Goal: Find specific page/section: Find specific page/section

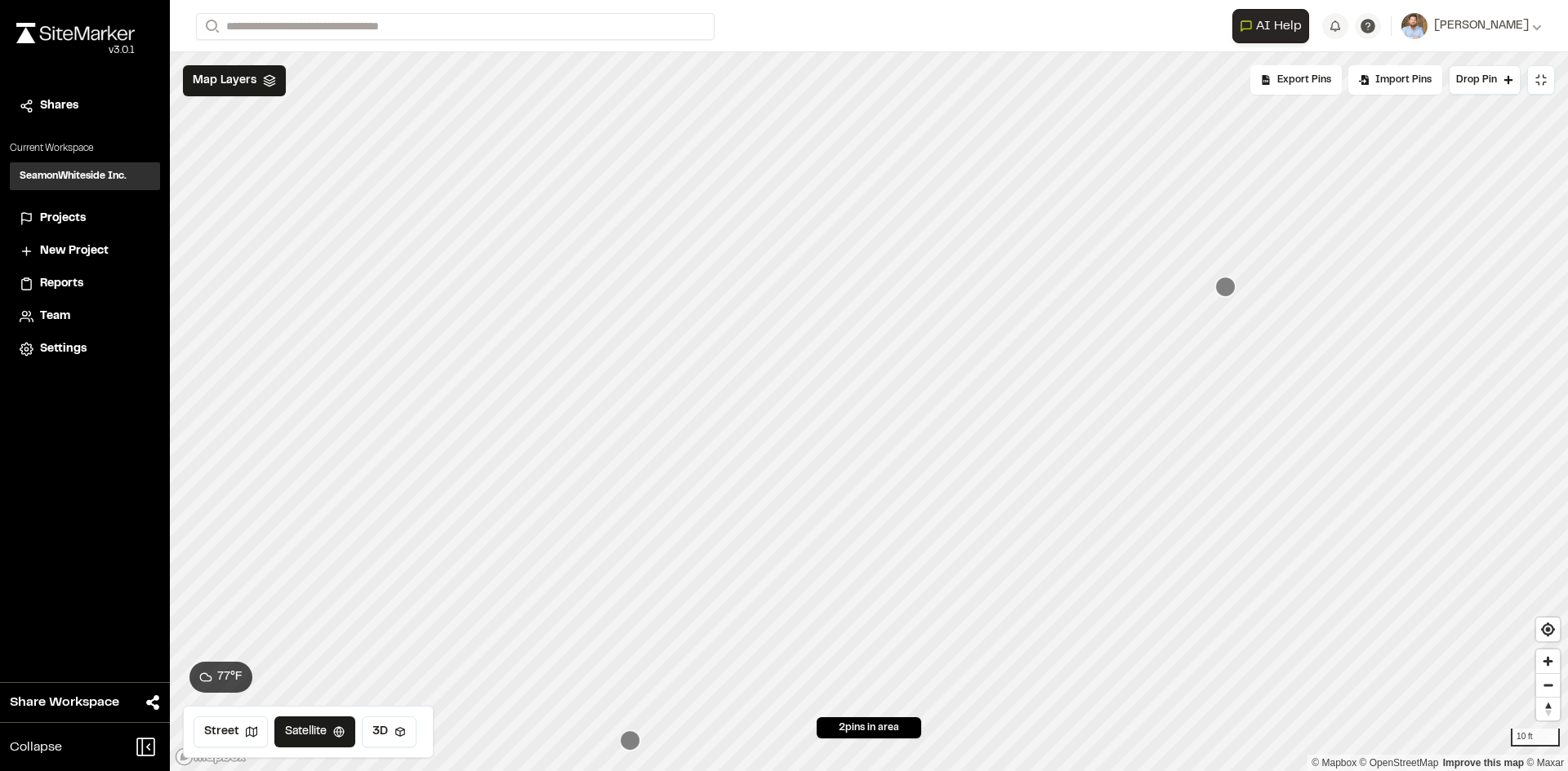
click at [66, 219] on span "Projects" at bounding box center [63, 218] width 45 height 18
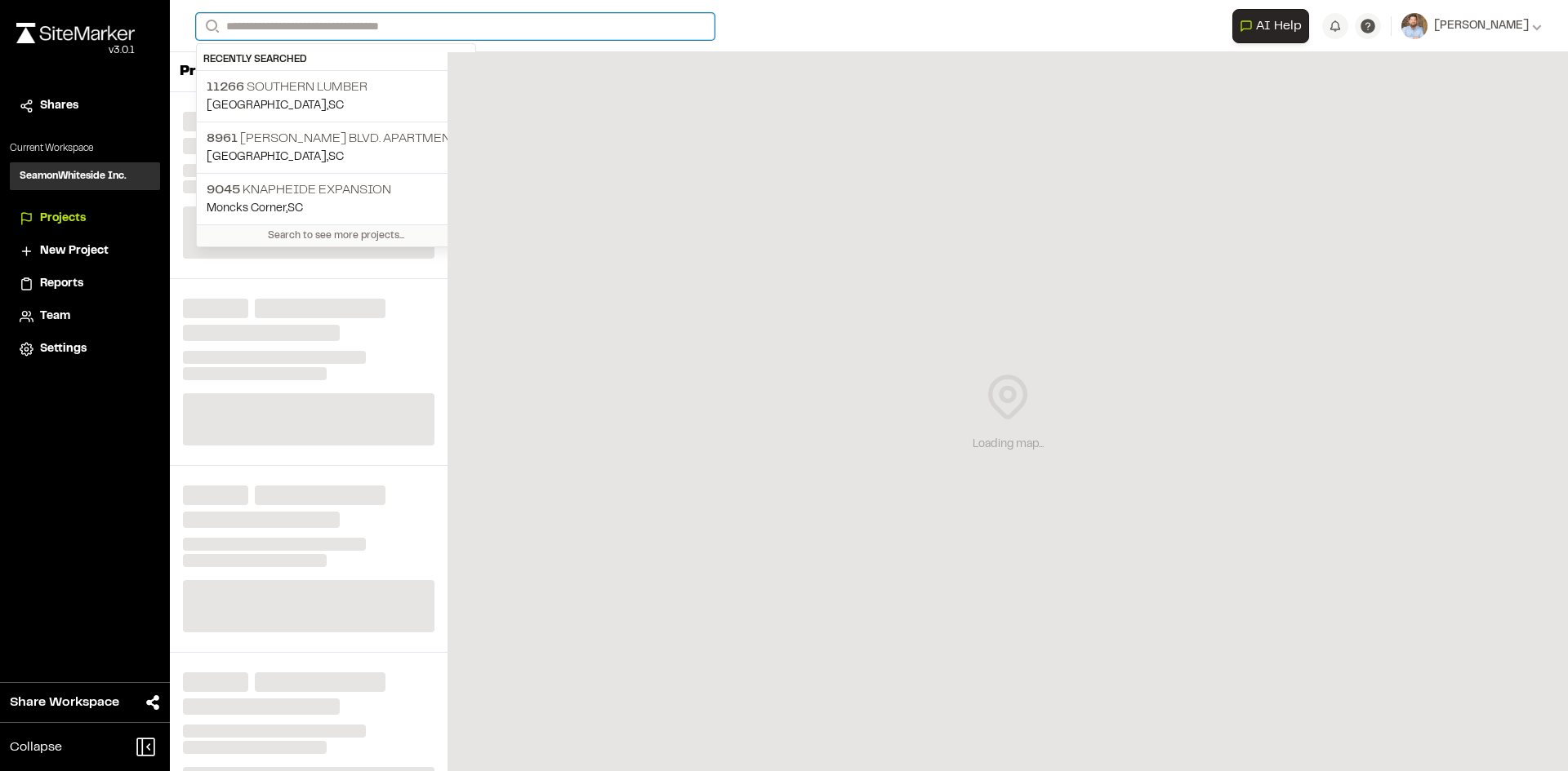
drag, startPoint x: 338, startPoint y: 24, endPoint x: 286, endPoint y: 33, distance: 52.8
click at [340, 24] on input "Search" at bounding box center [455, 26] width 519 height 27
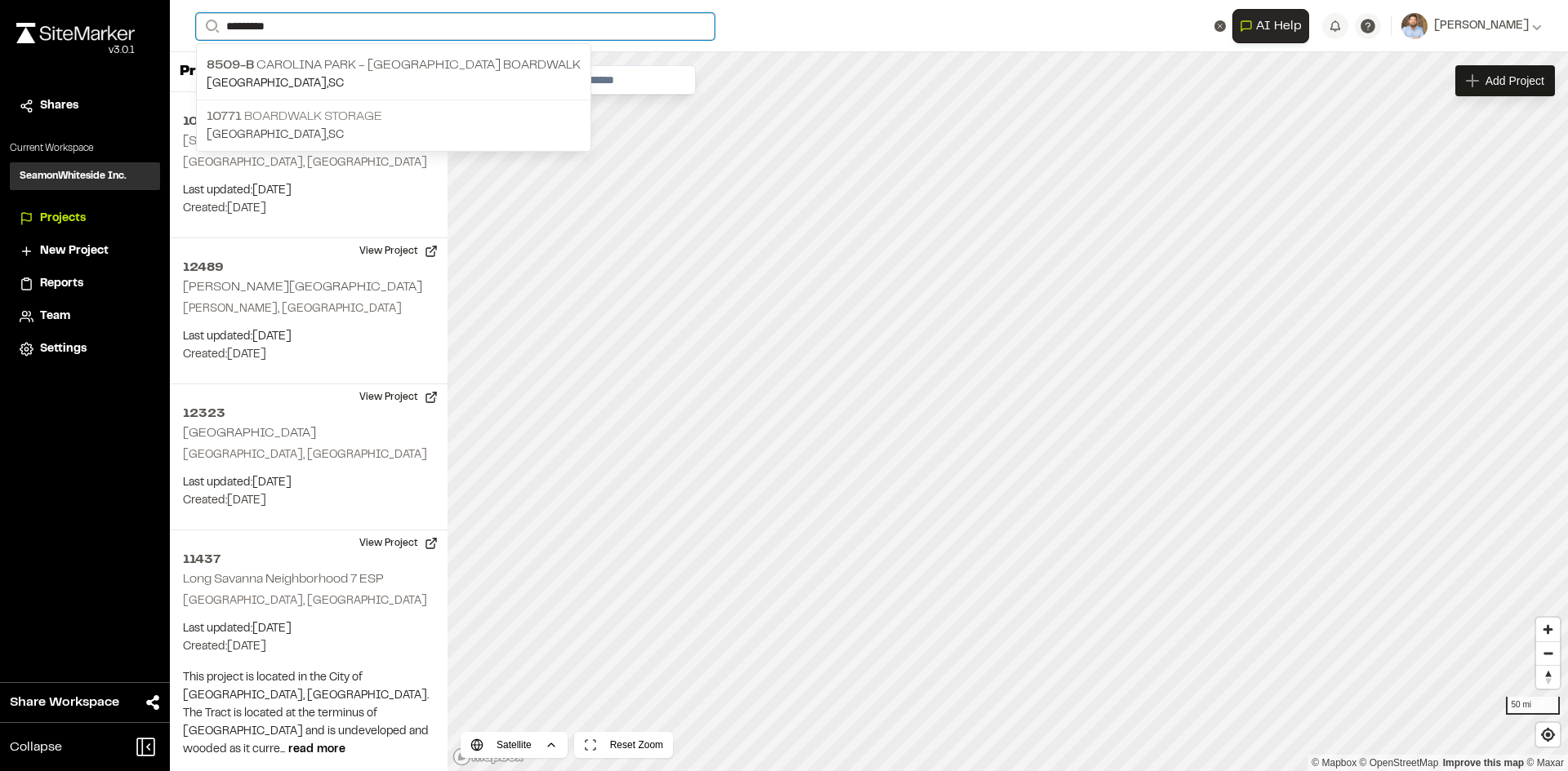
type input "*********"
click at [338, 116] on p "10771 Boardwalk Storage" at bounding box center [394, 116] width 374 height 19
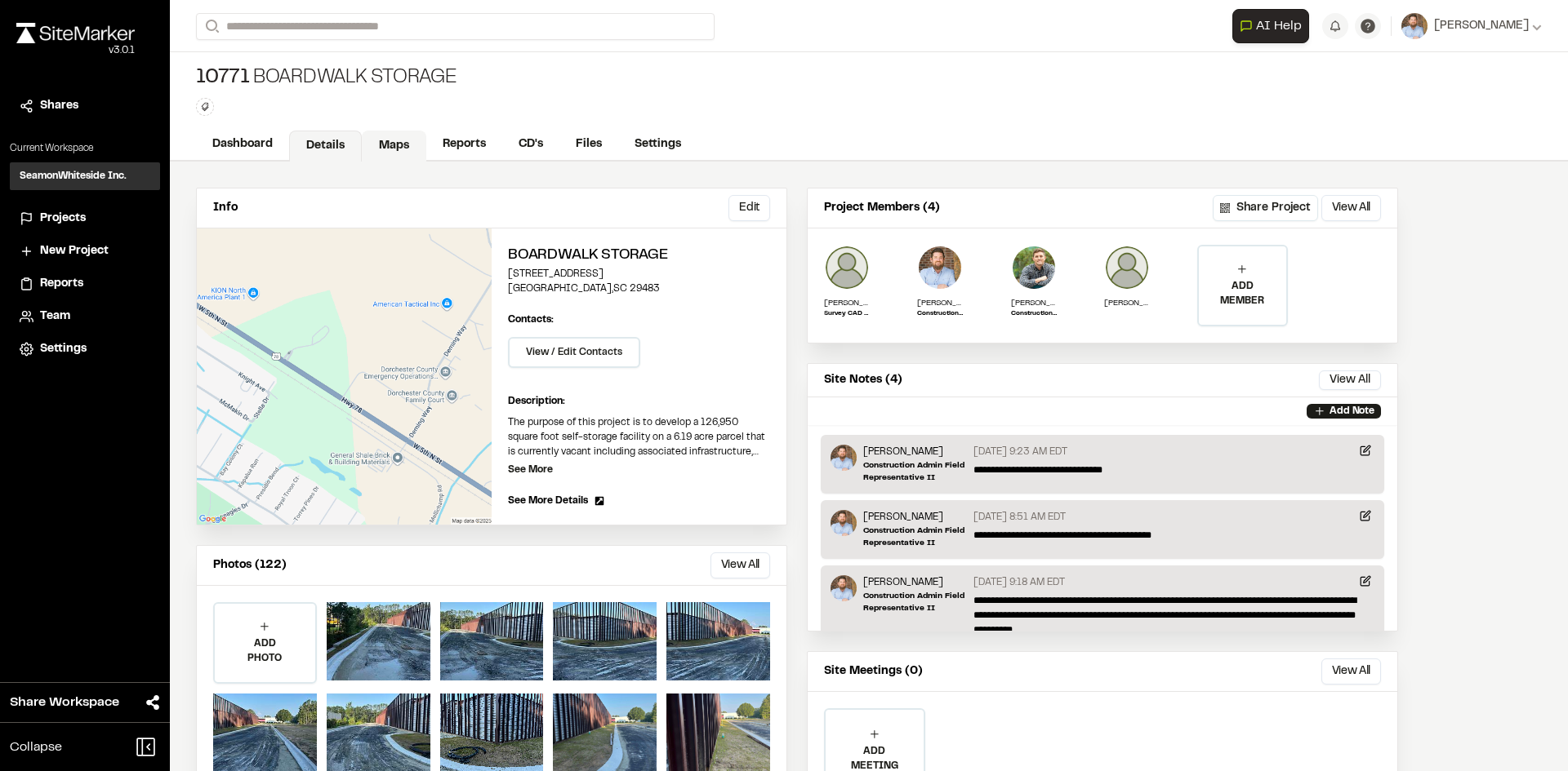
click at [403, 149] on link "Maps" at bounding box center [394, 147] width 65 height 31
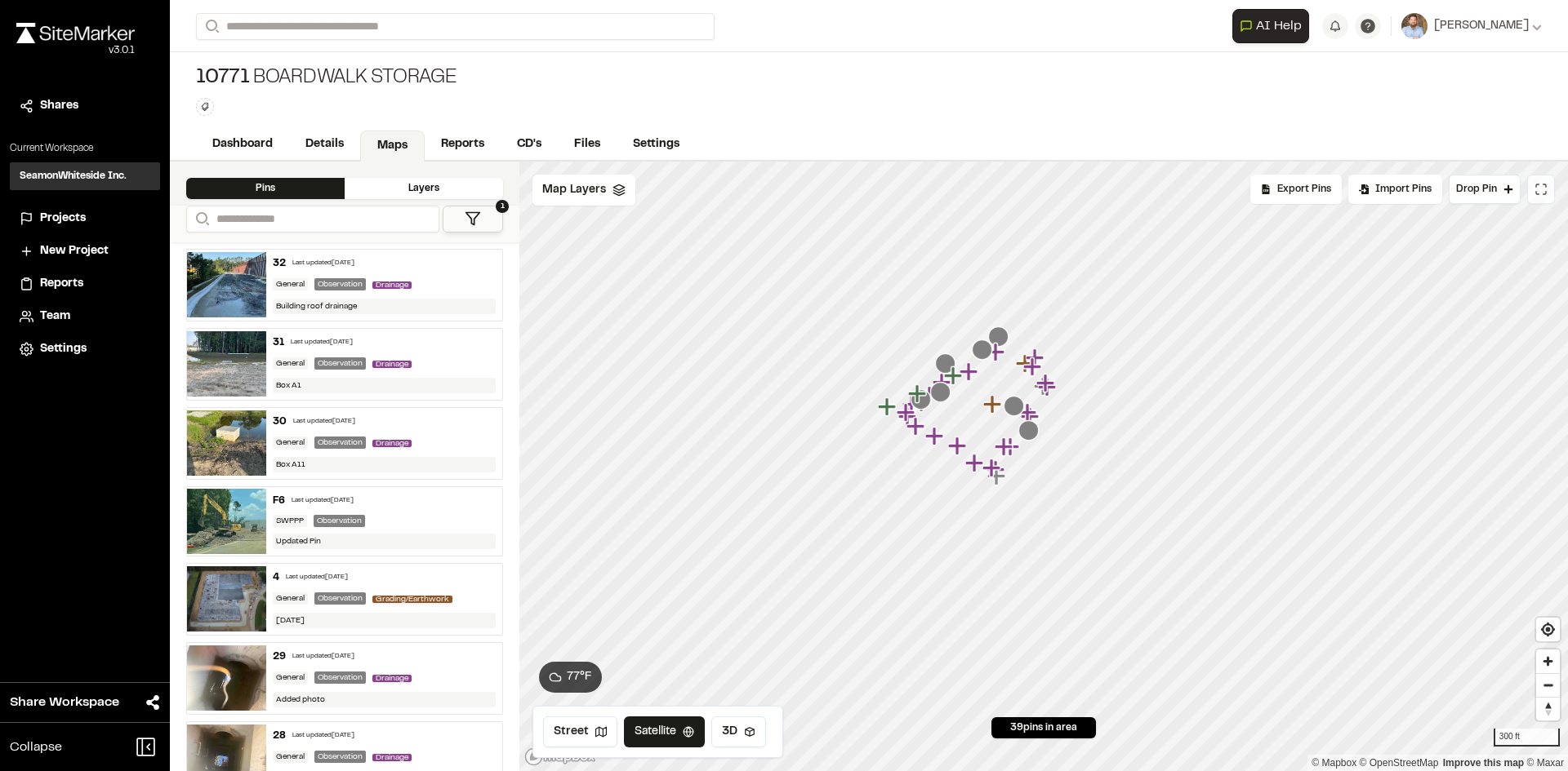
click at [1544, 189] on icon at bounding box center [1541, 189] width 13 height 13
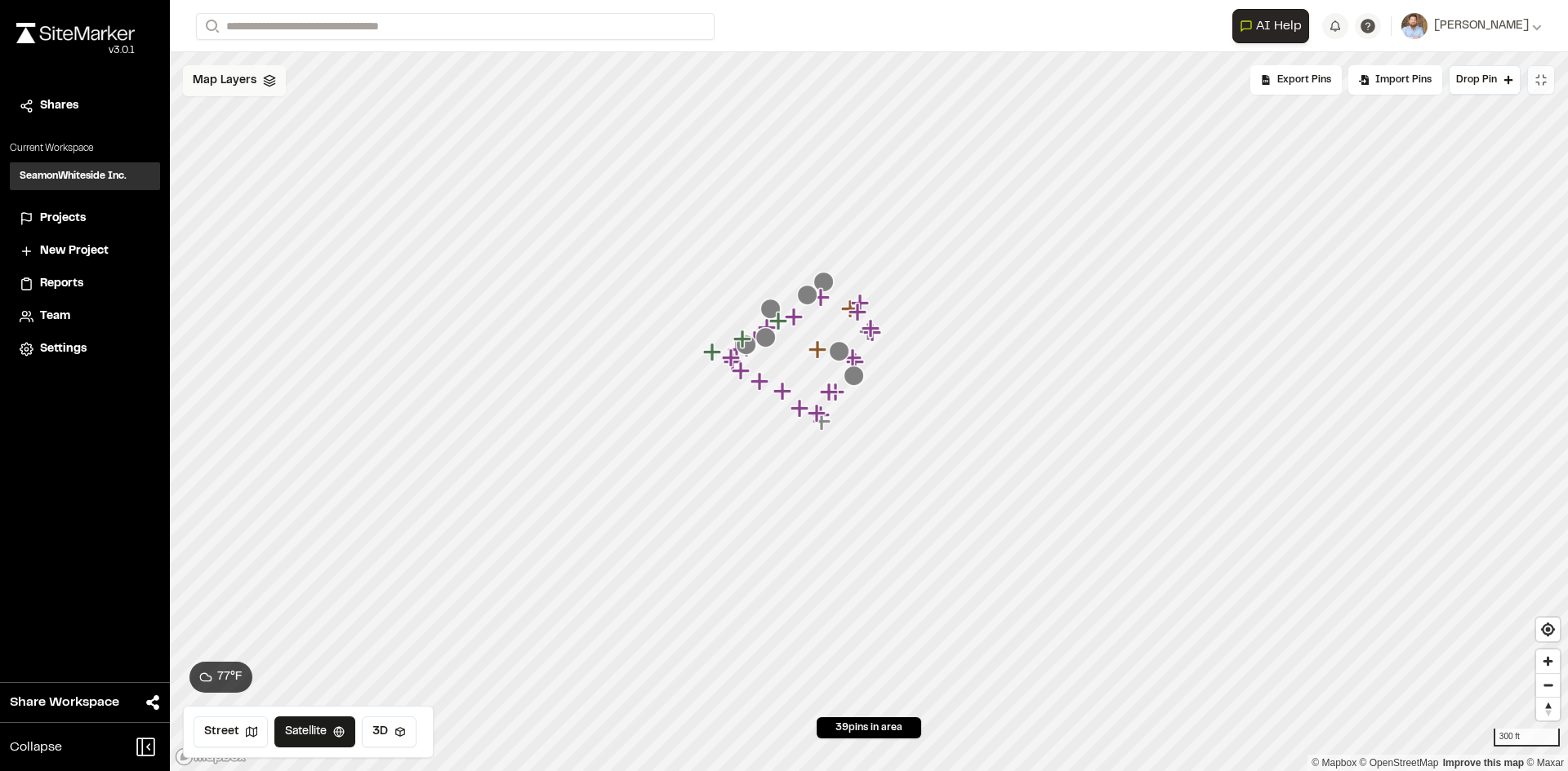
click at [259, 79] on div "Map Layers" at bounding box center [234, 81] width 103 height 31
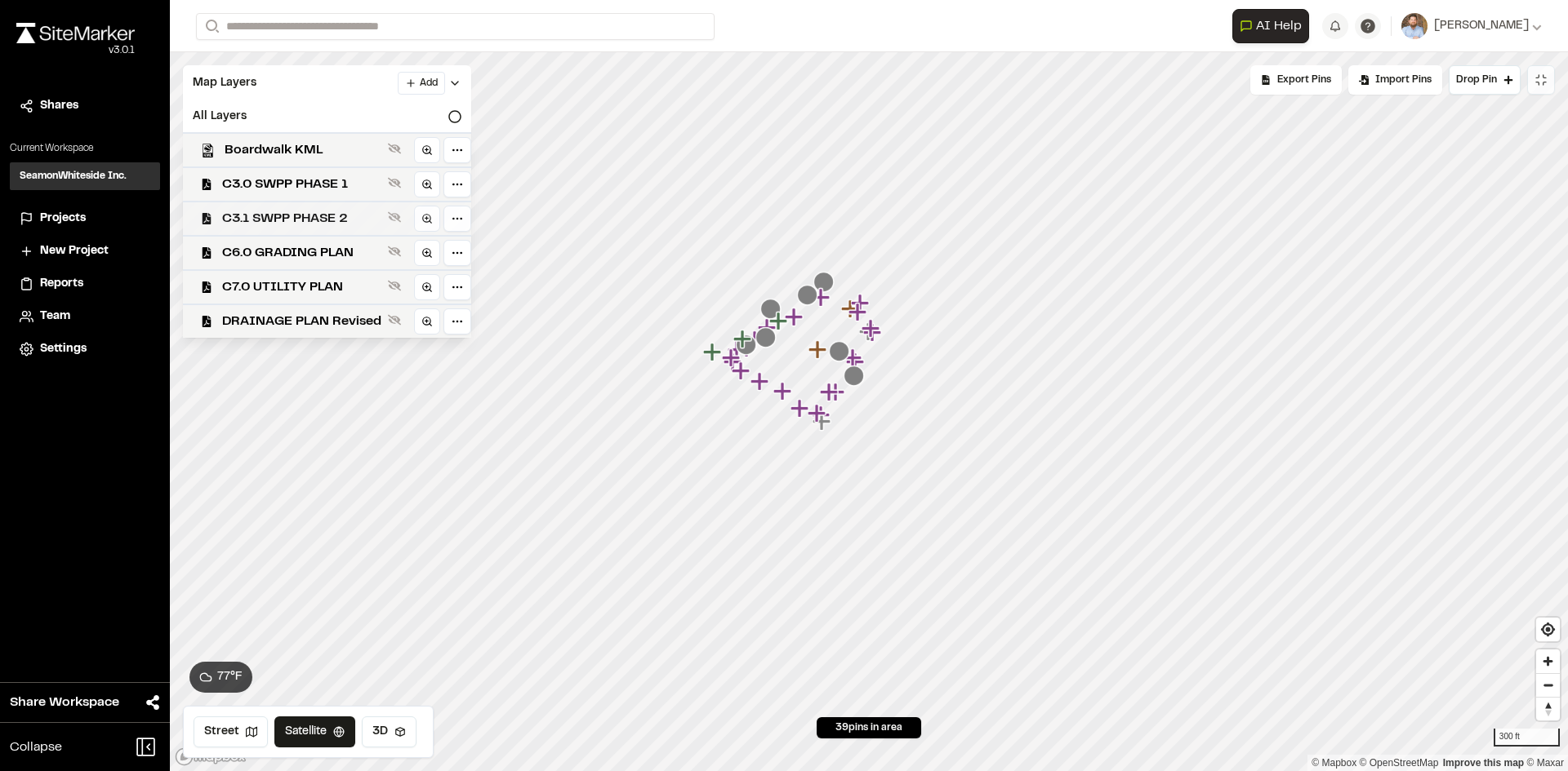
click at [332, 217] on span "C3.1 SWPP PHASE 2" at bounding box center [301, 218] width 159 height 19
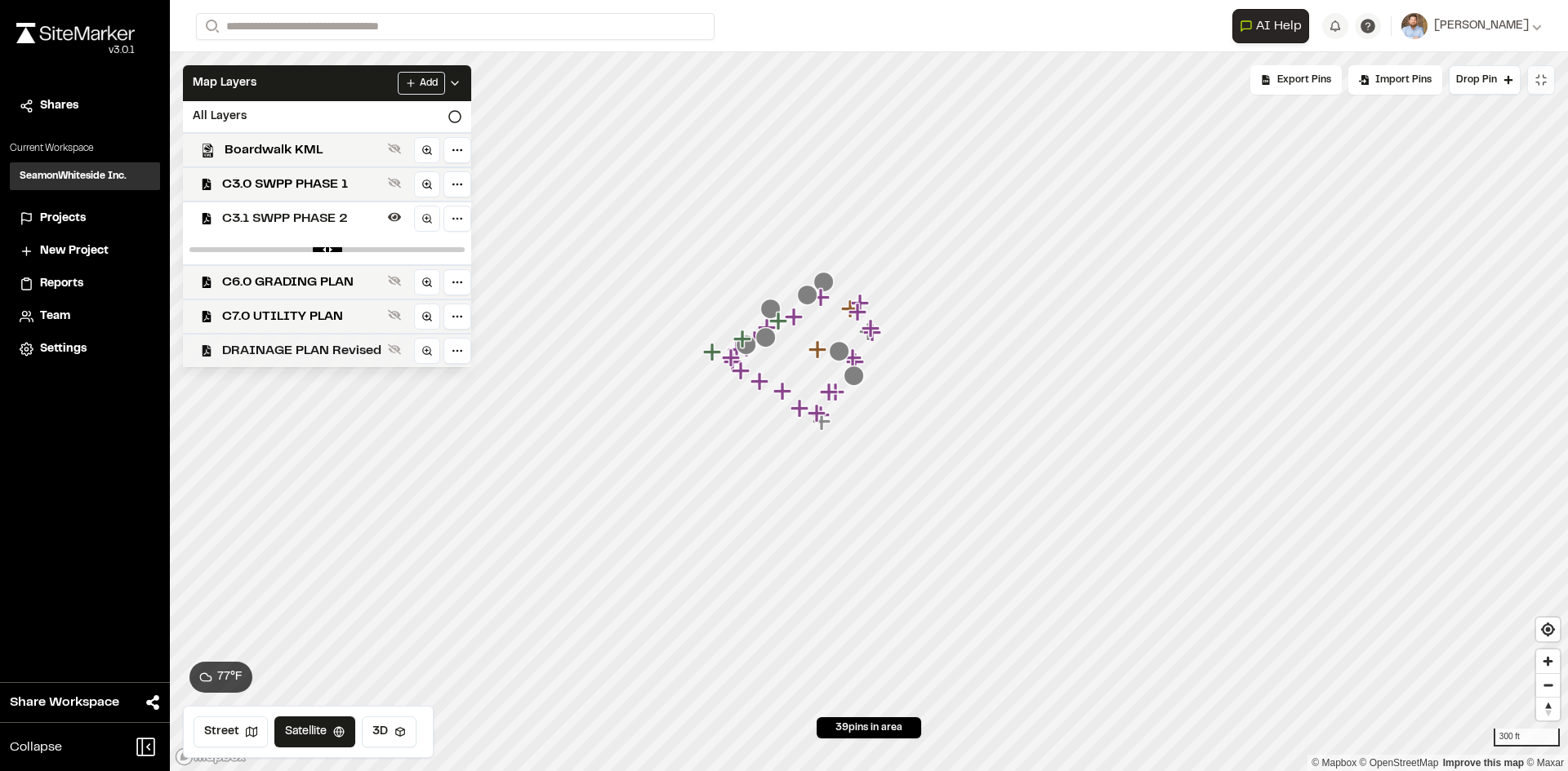
click at [313, 352] on span "DRAINAGE PLAN Revised" at bounding box center [301, 351] width 159 height 19
click at [336, 219] on span "C3.1 SWPP PHASE 2" at bounding box center [301, 218] width 159 height 19
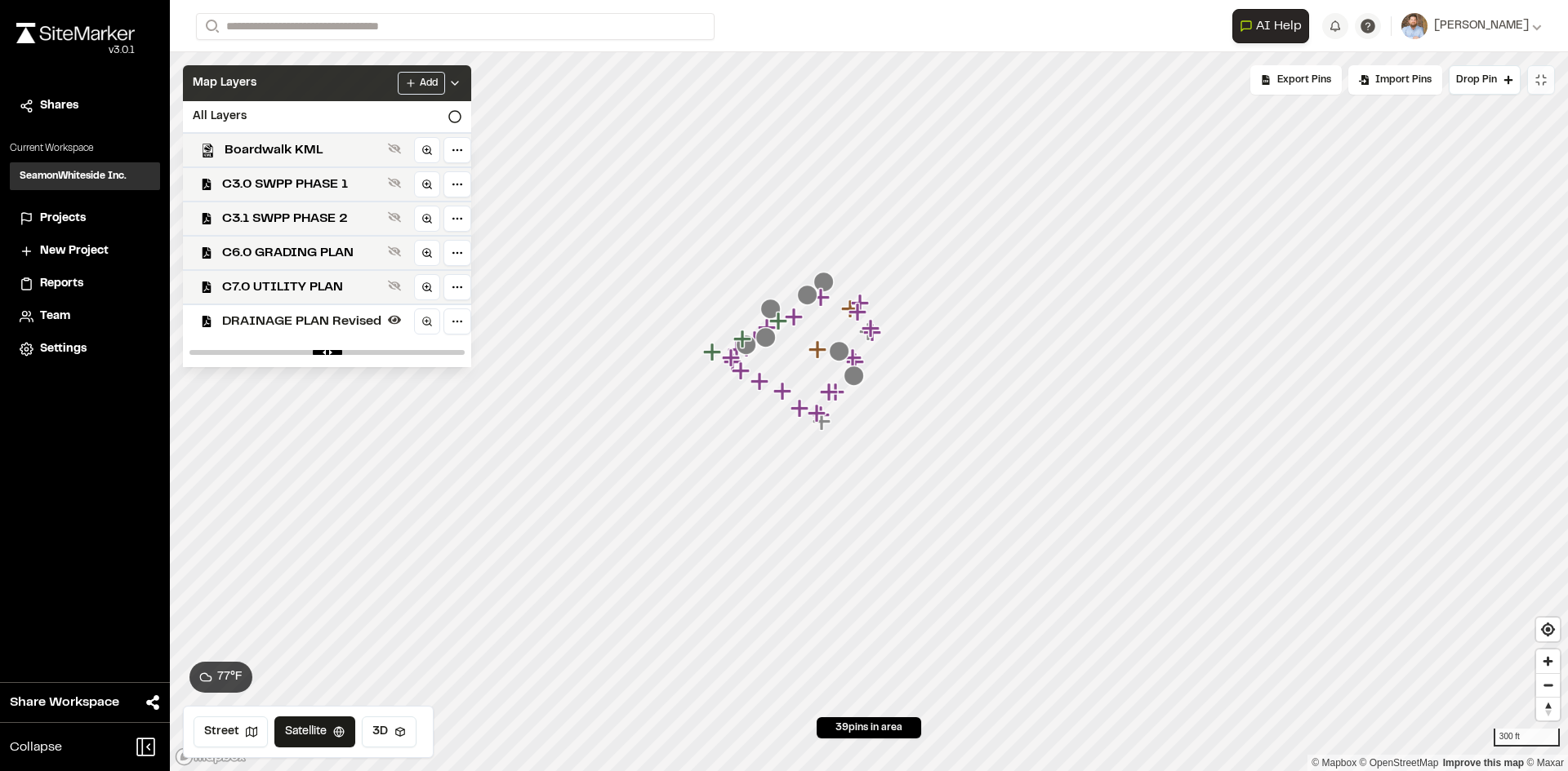
click at [453, 82] on icon at bounding box center [454, 83] width 13 height 13
